Goal: Obtain resource: Obtain resource

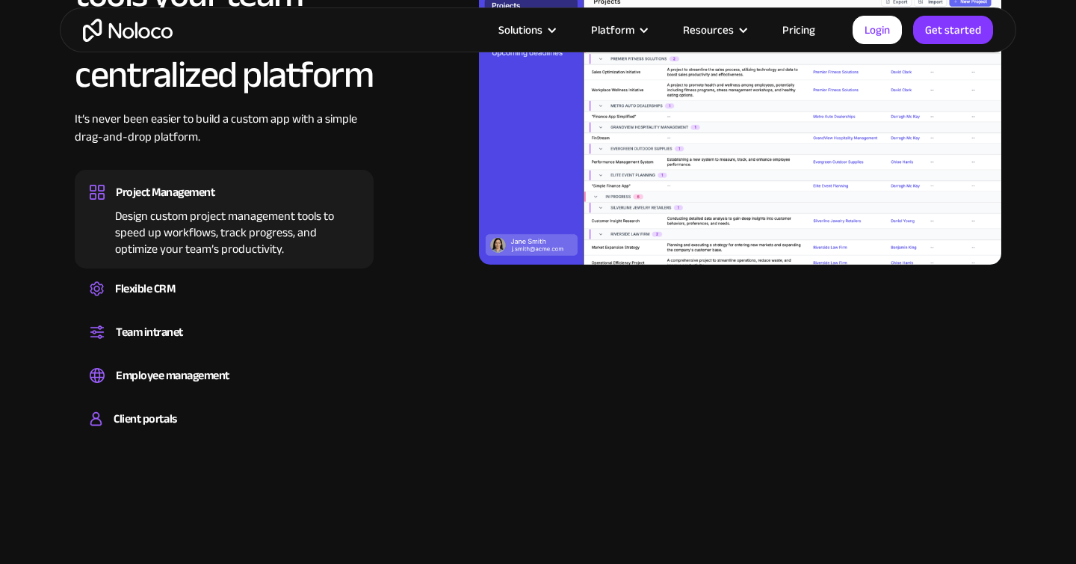
scroll to position [1442, 0]
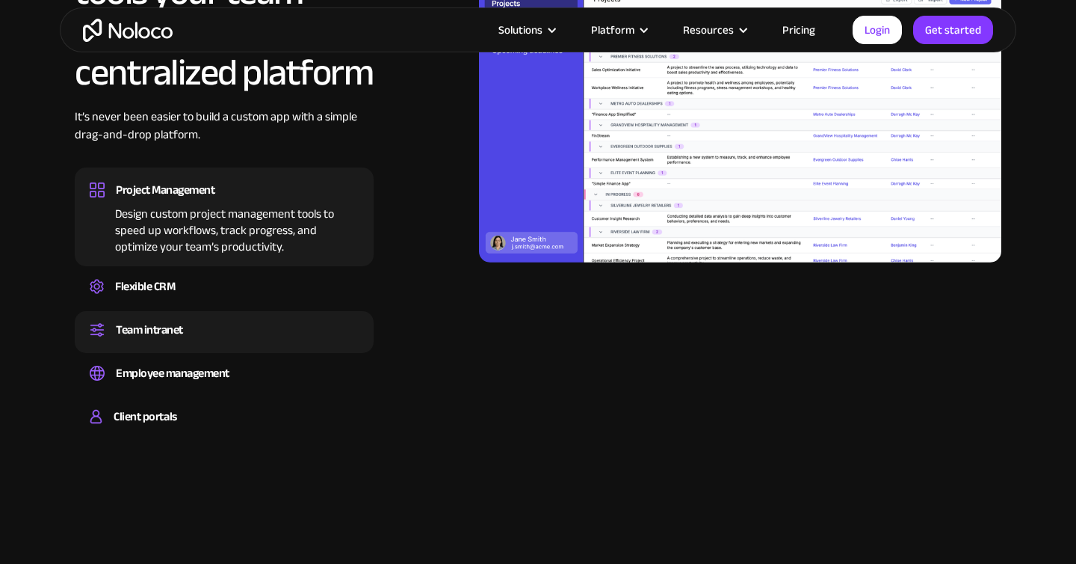
click at [182, 335] on div "Team intranet" at bounding box center [149, 329] width 67 height 22
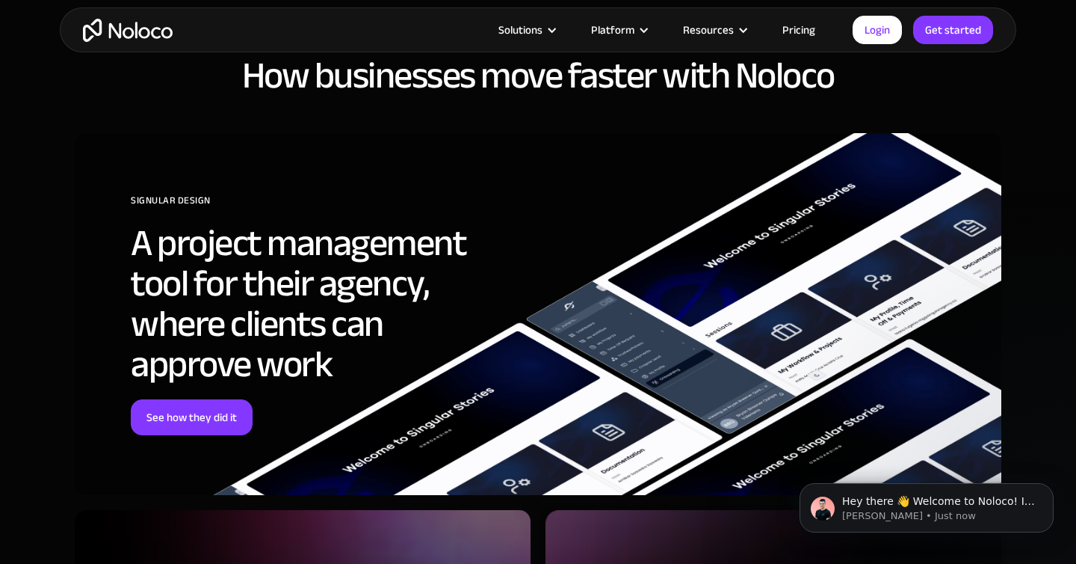
scroll to position [5451, 0]
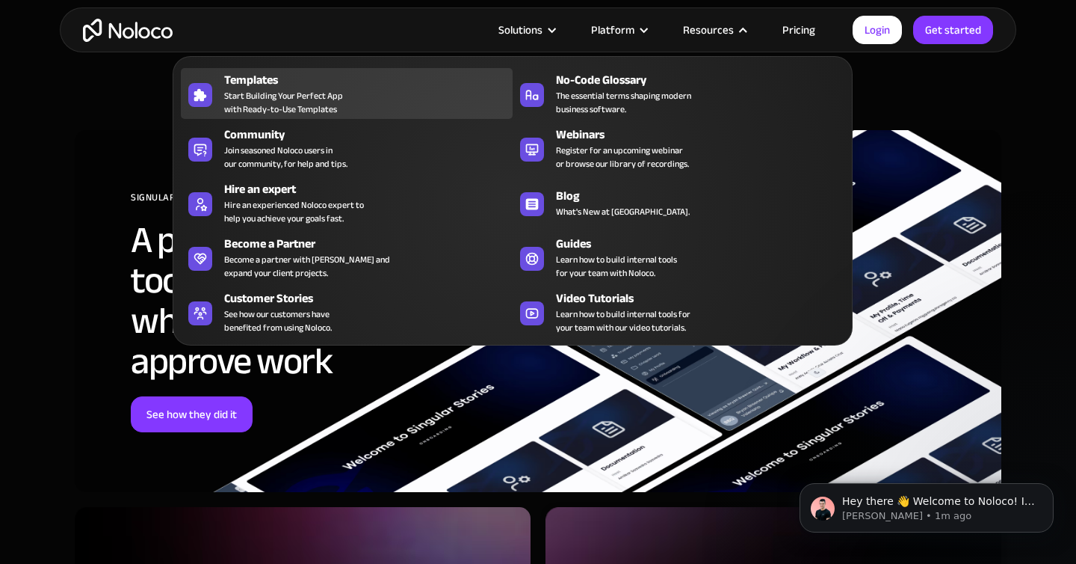
click at [262, 89] on span "Start Building Your Perfect App with Ready-to-Use Templates" at bounding box center [283, 102] width 119 height 27
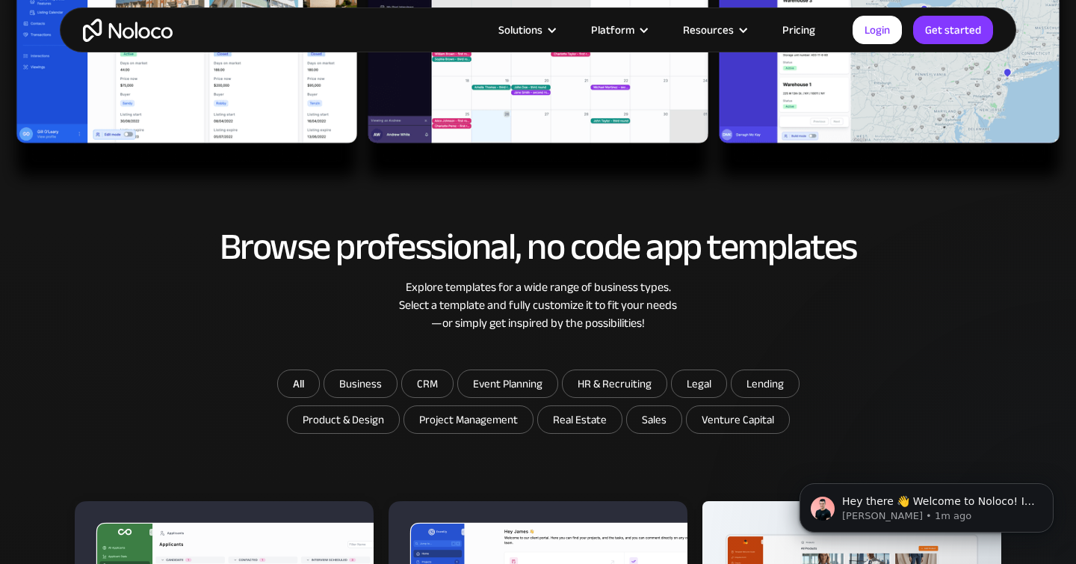
scroll to position [805, 0]
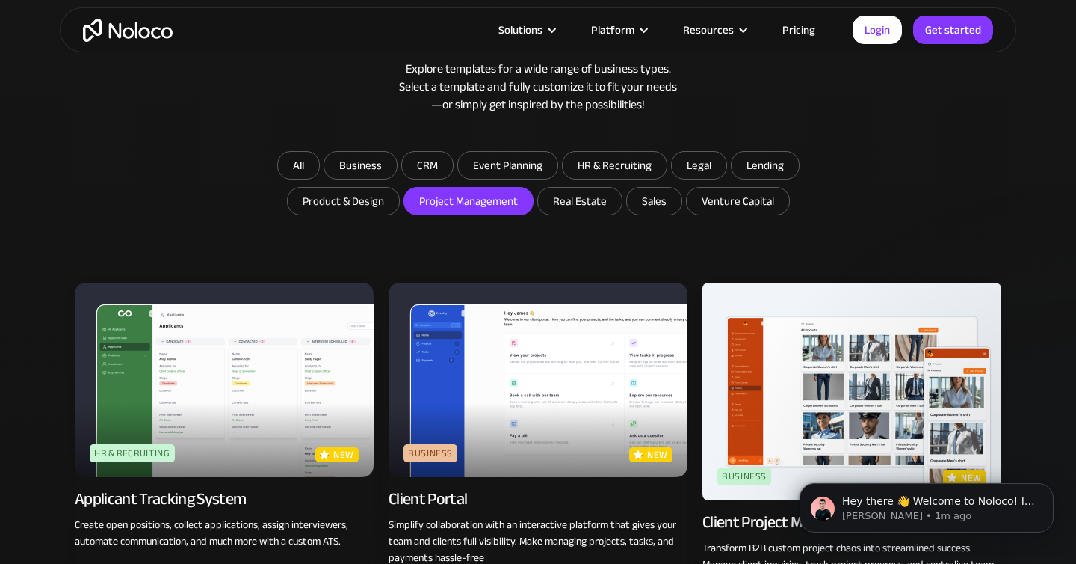
click at [397, 179] on input "Project Management" at bounding box center [360, 165] width 73 height 27
checkbox input "true"
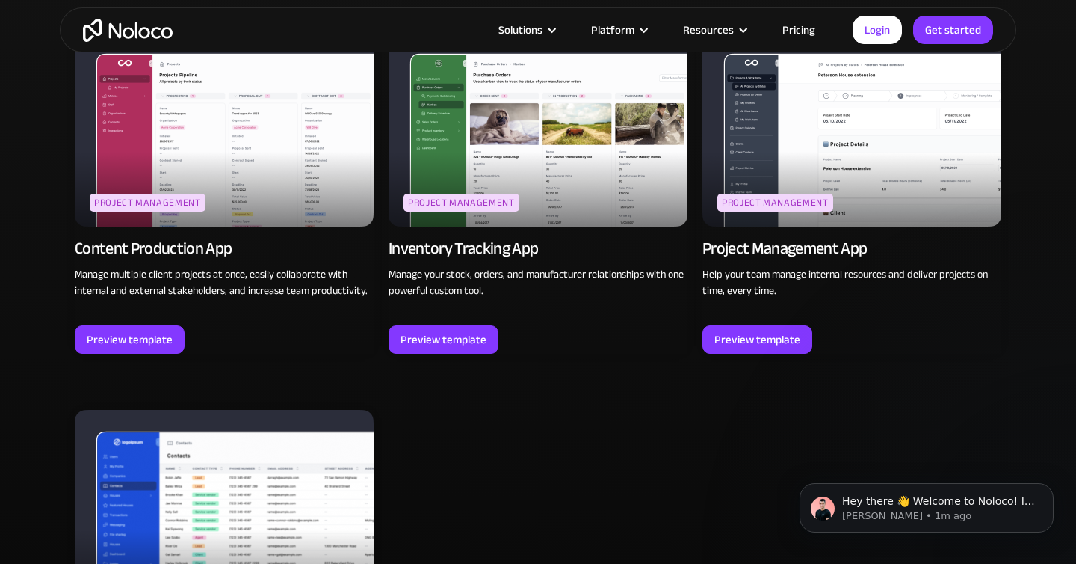
scroll to position [1056, 0]
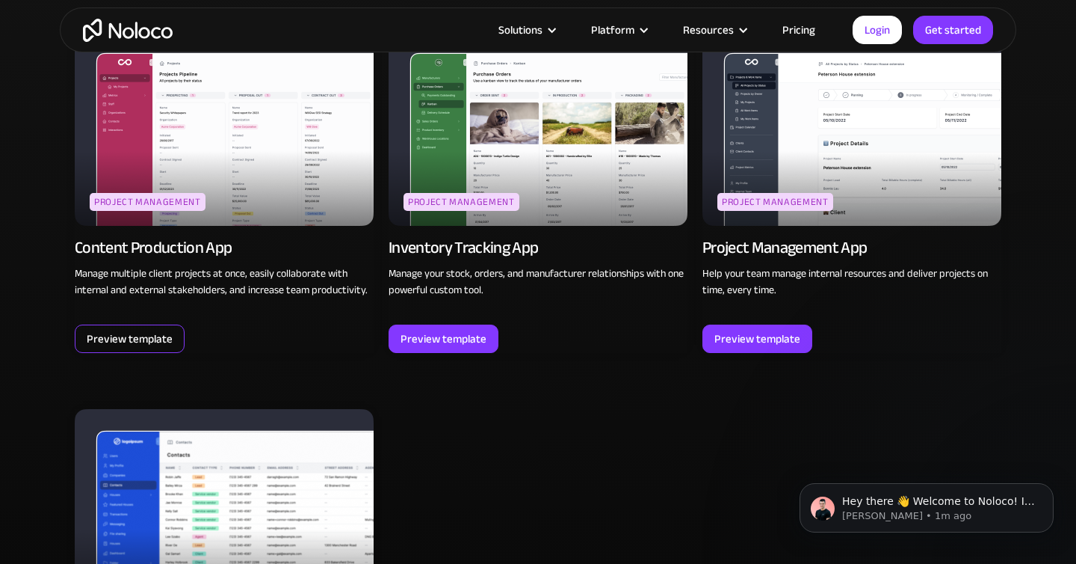
click at [131, 336] on div "Preview template" at bounding box center [130, 338] width 86 height 19
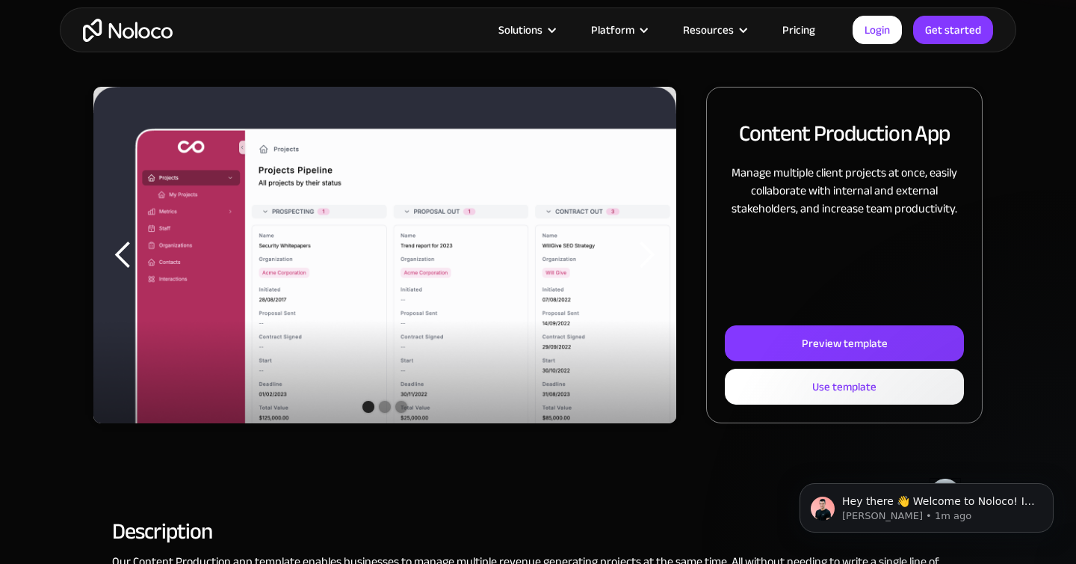
scroll to position [169, 0]
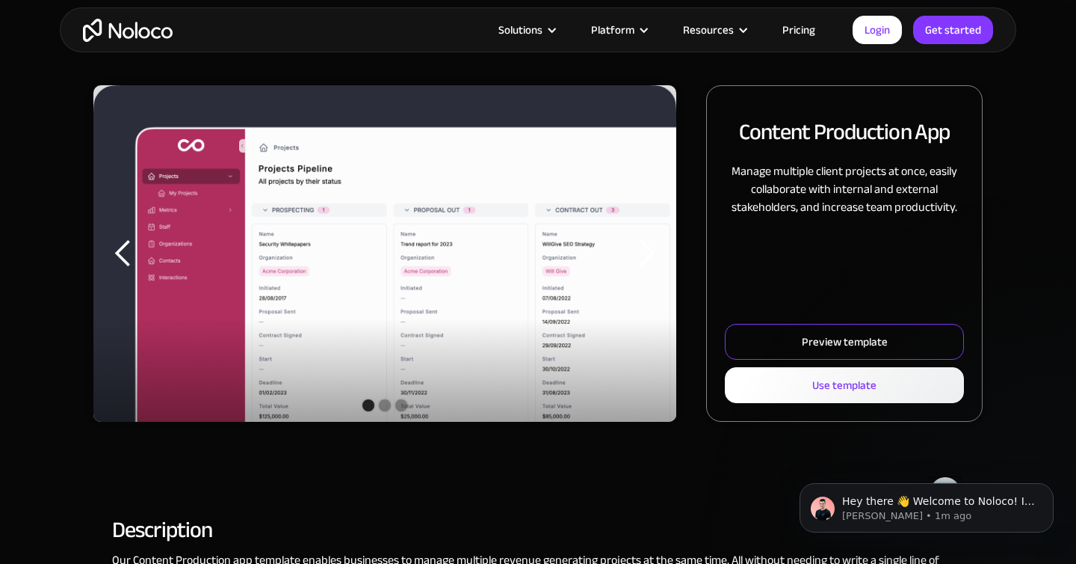
click at [823, 348] on div "Preview template" at bounding box center [845, 341] width 86 height 19
